Goal: Task Accomplishment & Management: Manage account settings

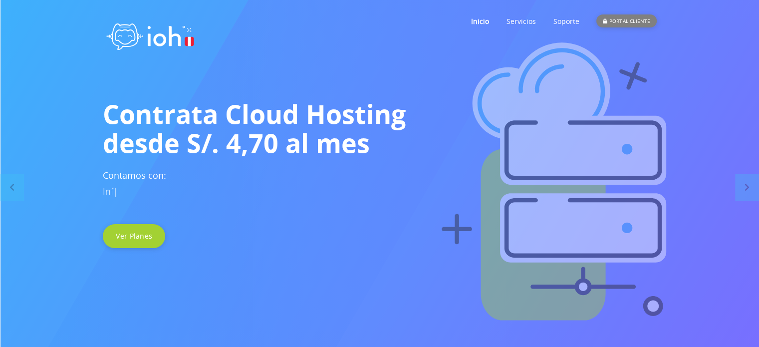
click at [630, 21] on div "PORTAL CLIENTE" at bounding box center [626, 20] width 60 height 13
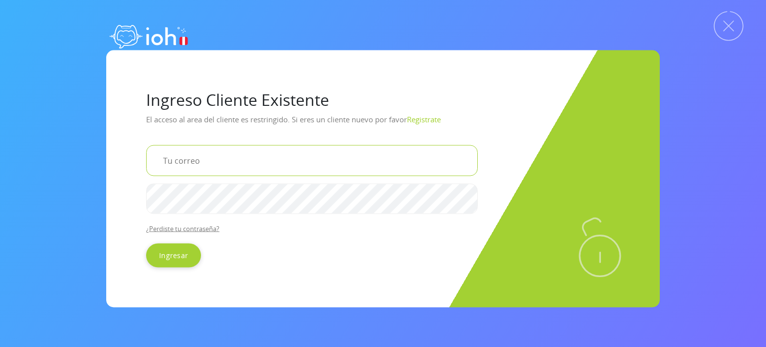
click at [180, 163] on input "email" at bounding box center [312, 160] width 332 height 31
type input "[EMAIL_ADDRESS][DOMAIN_NAME]"
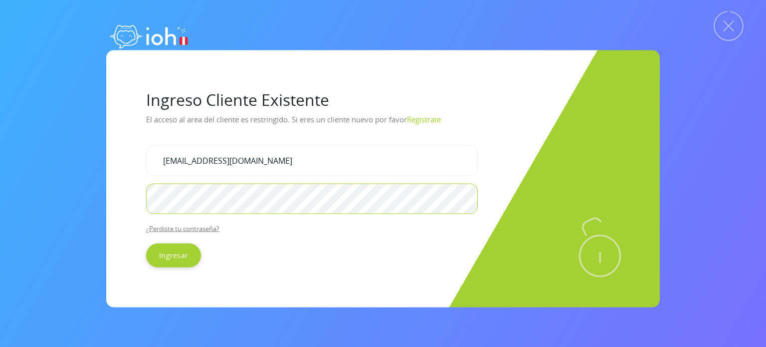
click at [146, 243] on input "Ingresar" at bounding box center [173, 255] width 55 height 24
